Goal: Task Accomplishment & Management: Use online tool/utility

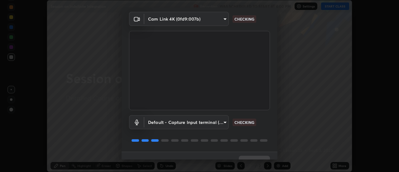
scroll to position [33, 0]
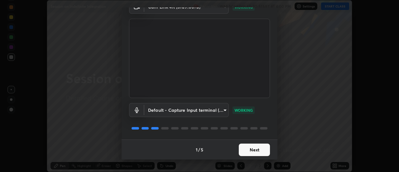
click at [242, 150] on button "Next" at bounding box center [254, 149] width 31 height 12
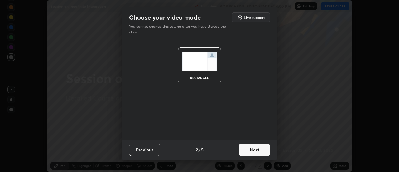
click at [243, 150] on button "Next" at bounding box center [254, 149] width 31 height 12
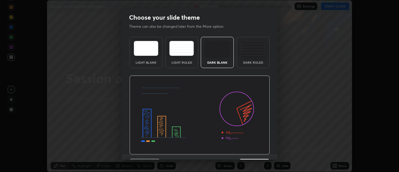
click at [242, 152] on img at bounding box center [199, 114] width 141 height 79
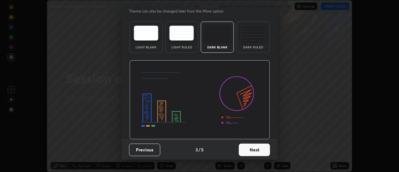
click at [245, 151] on button "Next" at bounding box center [254, 149] width 31 height 12
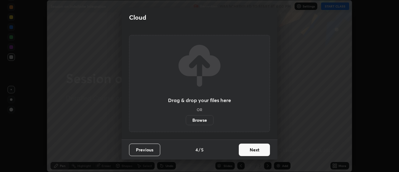
scroll to position [0, 0]
click at [246, 147] on button "Next" at bounding box center [254, 149] width 31 height 12
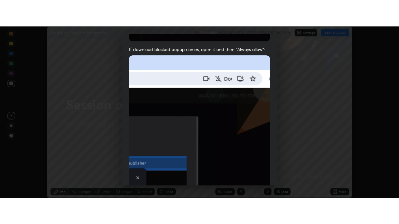
scroll to position [160, 0]
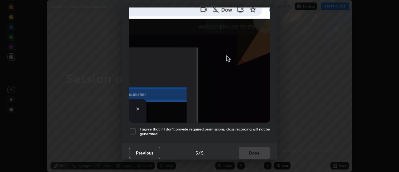
click at [134, 128] on div at bounding box center [132, 131] width 7 height 7
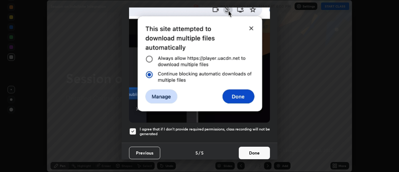
click at [241, 148] on button "Done" at bounding box center [254, 153] width 31 height 12
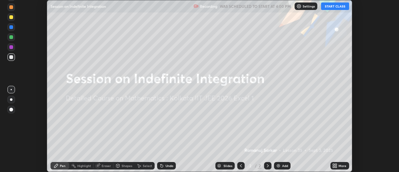
click at [333, 7] on button "START CLASS" at bounding box center [335, 5] width 28 height 7
click at [334, 163] on icon at bounding box center [334, 165] width 5 height 5
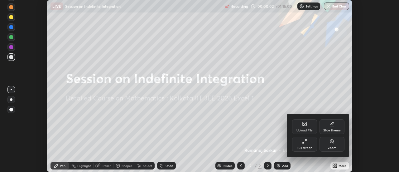
click at [304, 143] on icon at bounding box center [304, 141] width 5 height 5
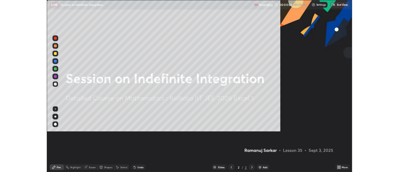
scroll to position [224, 399]
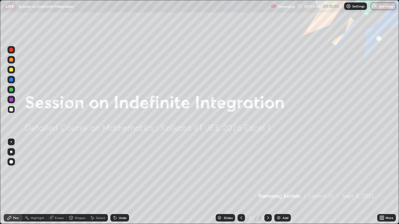
click at [279, 171] on img at bounding box center [278, 218] width 5 height 5
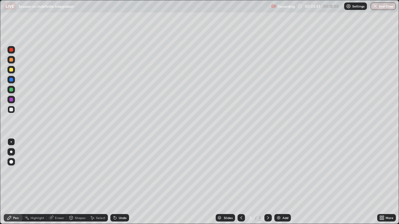
click at [122, 171] on div "Undo" at bounding box center [123, 218] width 8 height 3
click at [117, 171] on icon at bounding box center [115, 218] width 5 height 5
click at [116, 171] on icon at bounding box center [115, 218] width 5 height 5
click at [114, 171] on icon at bounding box center [115, 218] width 5 height 5
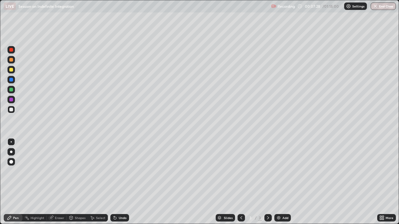
click at [122, 171] on div "Undo" at bounding box center [123, 218] width 8 height 3
click at [119, 171] on div "Undo" at bounding box center [119, 217] width 19 height 7
click at [121, 171] on div "Undo" at bounding box center [123, 218] width 8 height 3
click at [10, 90] on div at bounding box center [11, 90] width 4 height 4
click at [11, 152] on div at bounding box center [11, 152] width 2 height 2
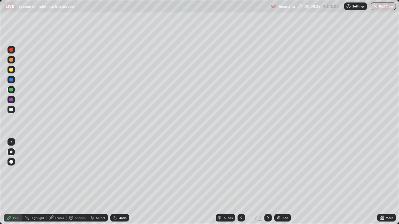
click at [10, 70] on div at bounding box center [11, 70] width 4 height 4
click at [115, 171] on div "Undo" at bounding box center [119, 217] width 19 height 7
click at [12, 61] on div at bounding box center [11, 60] width 4 height 4
click at [98, 171] on div "Select" at bounding box center [100, 218] width 9 height 3
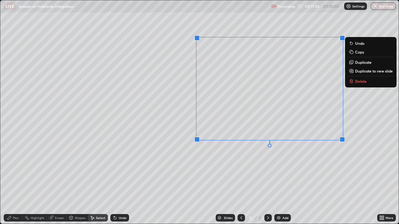
click at [366, 80] on p "Delete" at bounding box center [361, 81] width 12 height 5
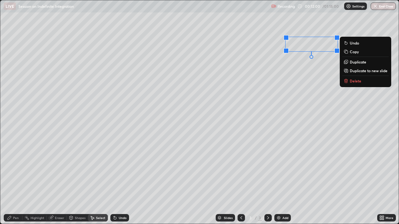
click at [357, 84] on button "Delete" at bounding box center [365, 80] width 46 height 7
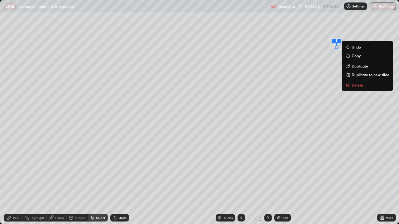
click at [361, 87] on p "Delete" at bounding box center [358, 85] width 12 height 5
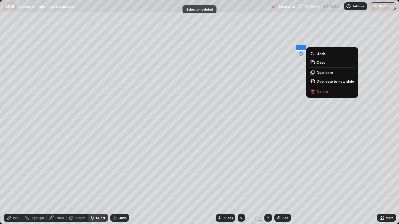
click at [338, 92] on button "Delete" at bounding box center [332, 91] width 46 height 7
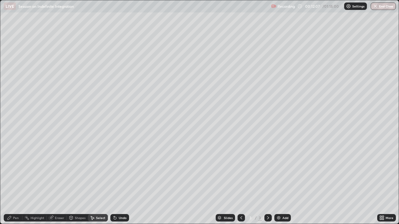
click at [13, 171] on div "Pen" at bounding box center [13, 217] width 19 height 7
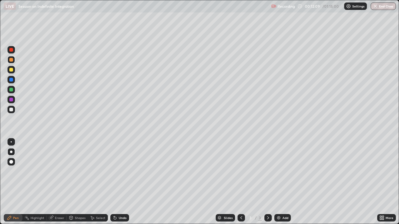
click at [14, 92] on div at bounding box center [10, 89] width 7 height 7
click at [12, 110] on div at bounding box center [11, 110] width 4 height 4
click at [13, 69] on div at bounding box center [11, 70] width 4 height 4
click at [11, 90] on div at bounding box center [11, 90] width 4 height 4
click at [12, 70] on div at bounding box center [11, 70] width 4 height 4
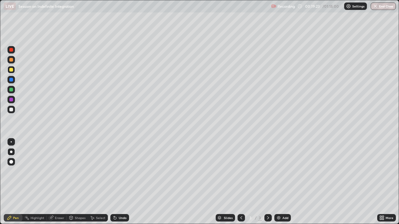
click at [284, 171] on div "Add" at bounding box center [285, 218] width 6 height 3
click at [11, 89] on div at bounding box center [11, 90] width 4 height 4
click at [13, 101] on div at bounding box center [10, 99] width 7 height 7
click at [12, 71] on div at bounding box center [11, 70] width 4 height 4
click at [12, 60] on div at bounding box center [11, 60] width 4 height 4
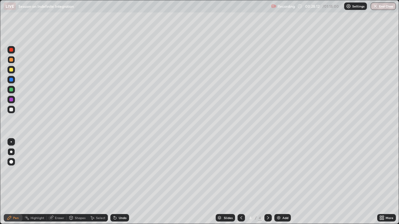
click at [124, 171] on div "Undo" at bounding box center [119, 217] width 19 height 7
click at [123, 171] on div "Undo" at bounding box center [119, 217] width 19 height 7
click at [124, 171] on div "Undo" at bounding box center [119, 217] width 19 height 7
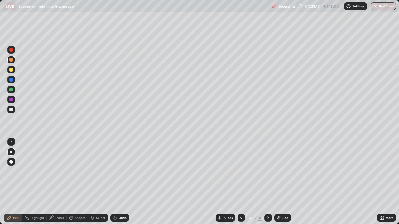
click at [121, 171] on div "Undo" at bounding box center [119, 217] width 19 height 7
click at [120, 171] on div "Undo" at bounding box center [119, 217] width 19 height 7
click at [119, 171] on div "Undo" at bounding box center [123, 218] width 8 height 3
click at [280, 171] on img at bounding box center [278, 218] width 5 height 5
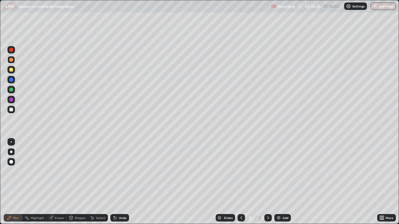
click at [12, 69] on div at bounding box center [11, 70] width 4 height 4
click at [119, 171] on div "Undo" at bounding box center [123, 218] width 8 height 3
click at [124, 171] on div "Undo" at bounding box center [119, 217] width 19 height 7
click at [123, 171] on div "Undo" at bounding box center [123, 218] width 8 height 3
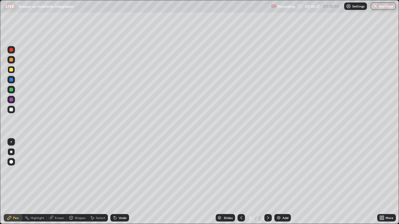
click at [123, 171] on div "Undo" at bounding box center [123, 218] width 8 height 3
click at [122, 171] on div "Undo" at bounding box center [123, 218] width 8 height 3
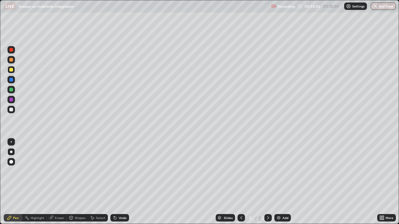
click at [283, 171] on div "Add" at bounding box center [285, 218] width 6 height 3
click at [12, 108] on div at bounding box center [11, 110] width 4 height 4
click at [12, 90] on div at bounding box center [11, 90] width 4 height 4
click at [58, 171] on div "Eraser" at bounding box center [59, 218] width 9 height 3
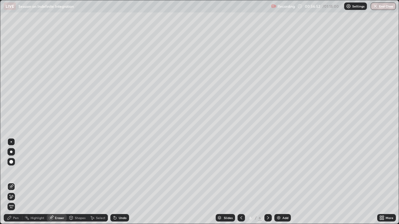
click at [13, 171] on div "Pen" at bounding box center [13, 217] width 19 height 7
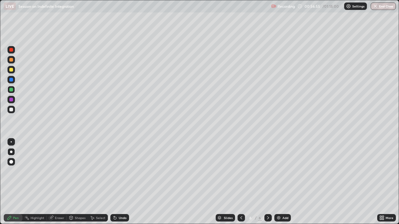
click at [57, 171] on div "Eraser" at bounding box center [59, 218] width 9 height 3
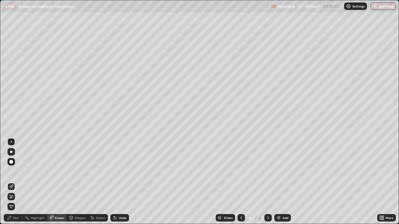
click at [13, 171] on div "Pen" at bounding box center [16, 218] width 6 height 3
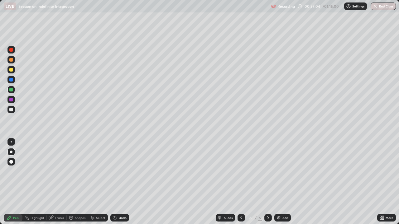
click at [12, 70] on div at bounding box center [11, 70] width 4 height 4
click at [123, 171] on div "Undo" at bounding box center [123, 218] width 8 height 3
click at [121, 171] on div "Undo" at bounding box center [123, 218] width 8 height 3
click at [121, 171] on div "Undo" at bounding box center [119, 217] width 19 height 7
click at [121, 171] on div "Undo" at bounding box center [123, 218] width 8 height 3
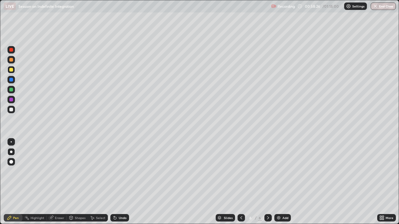
click at [123, 171] on div "Undo" at bounding box center [119, 217] width 19 height 7
click at [119, 171] on div "Undo" at bounding box center [123, 218] width 8 height 3
click at [119, 171] on div "Undo" at bounding box center [119, 217] width 19 height 7
click at [12, 51] on div at bounding box center [11, 50] width 4 height 4
click at [58, 171] on div "Eraser" at bounding box center [59, 218] width 9 height 3
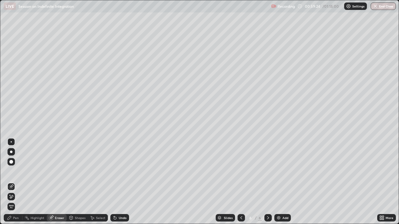
click at [10, 171] on icon at bounding box center [9, 218] width 5 height 5
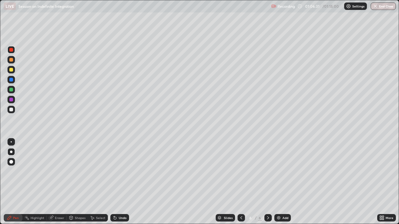
click at [282, 171] on div "Add" at bounding box center [285, 218] width 6 height 3
click at [13, 72] on div at bounding box center [10, 69] width 7 height 7
click at [380, 6] on button "End Class" at bounding box center [383, 5] width 25 height 7
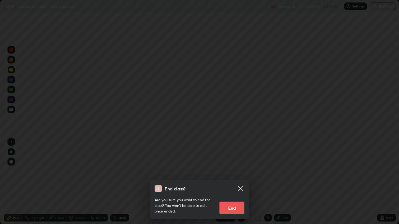
click at [241, 171] on button "End" at bounding box center [231, 208] width 25 height 12
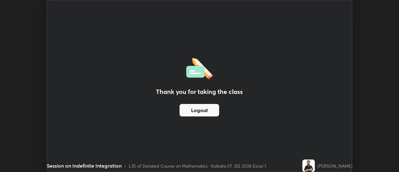
scroll to position [31002, 30775]
